Goal: Task Accomplishment & Management: Manage account settings

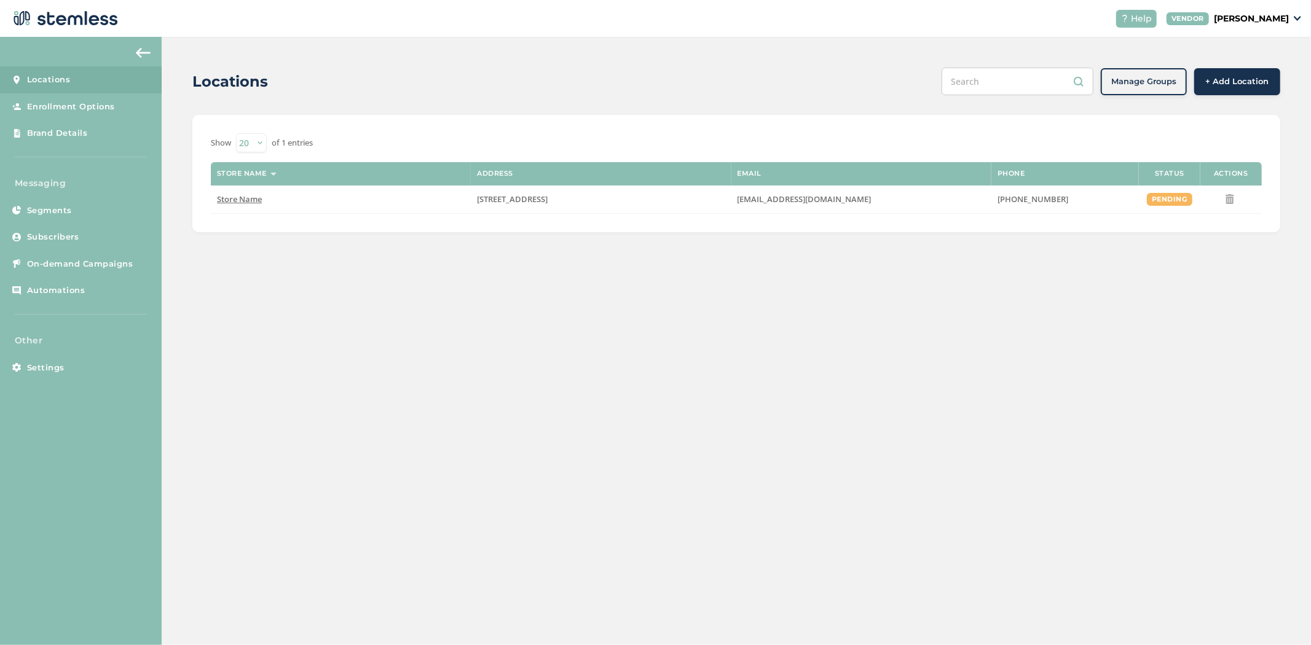
click at [653, 18] on p "[PERSON_NAME]" at bounding box center [1251, 18] width 75 height 13
click at [653, 85] on link "Logout" at bounding box center [1257, 88] width 60 height 12
click at [1245, 14] on p "[PERSON_NAME]" at bounding box center [1251, 18] width 75 height 13
click at [1251, 83] on link "Logout" at bounding box center [1257, 88] width 60 height 12
